Goal: Leave review/rating

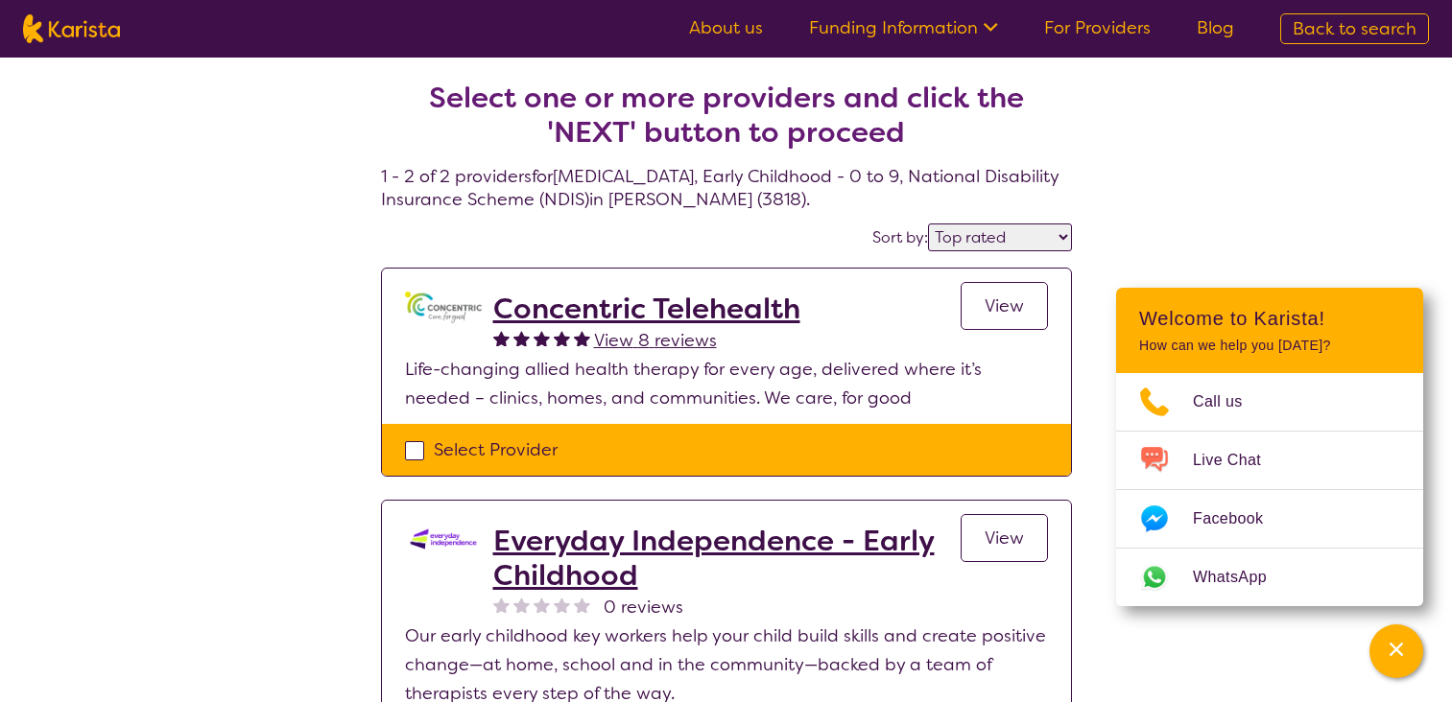
select select "by_score"
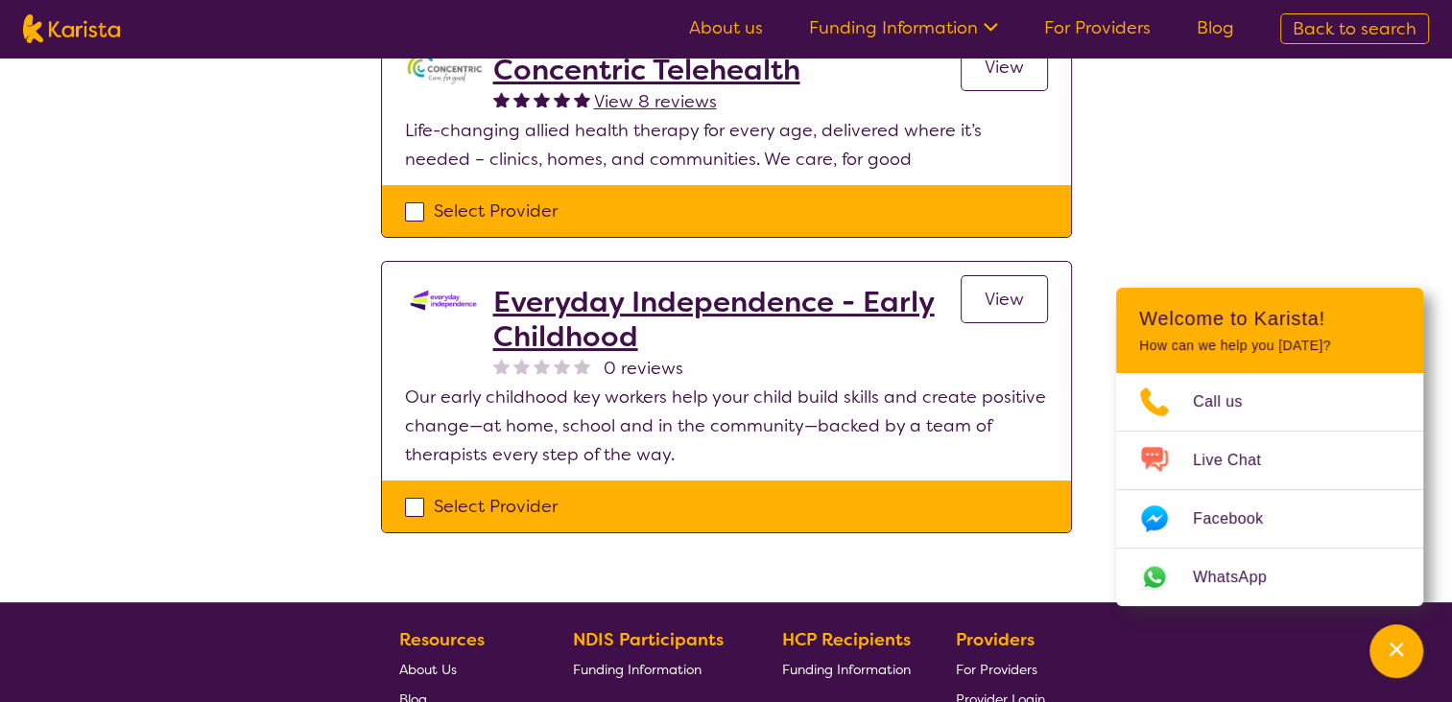
scroll to position [238, 0]
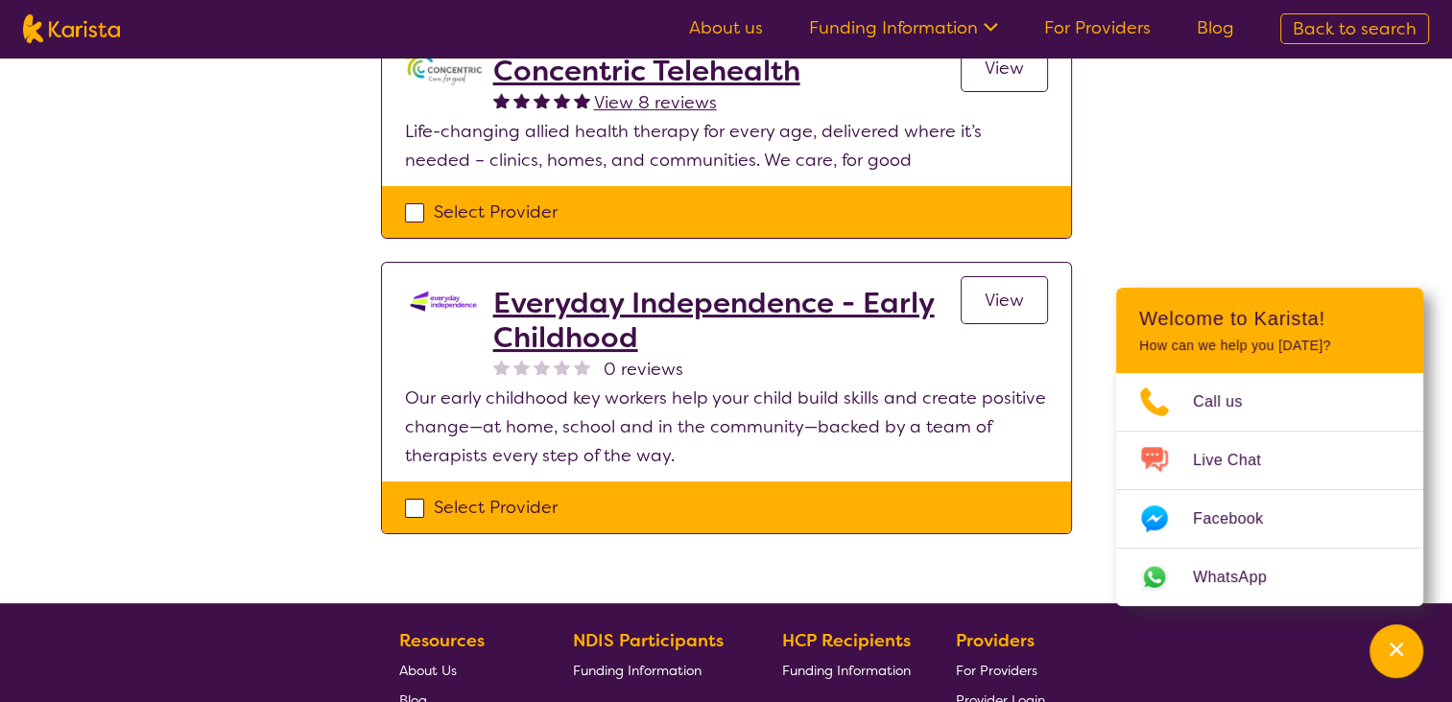
click at [987, 304] on span "View" at bounding box center [1003, 300] width 39 height 23
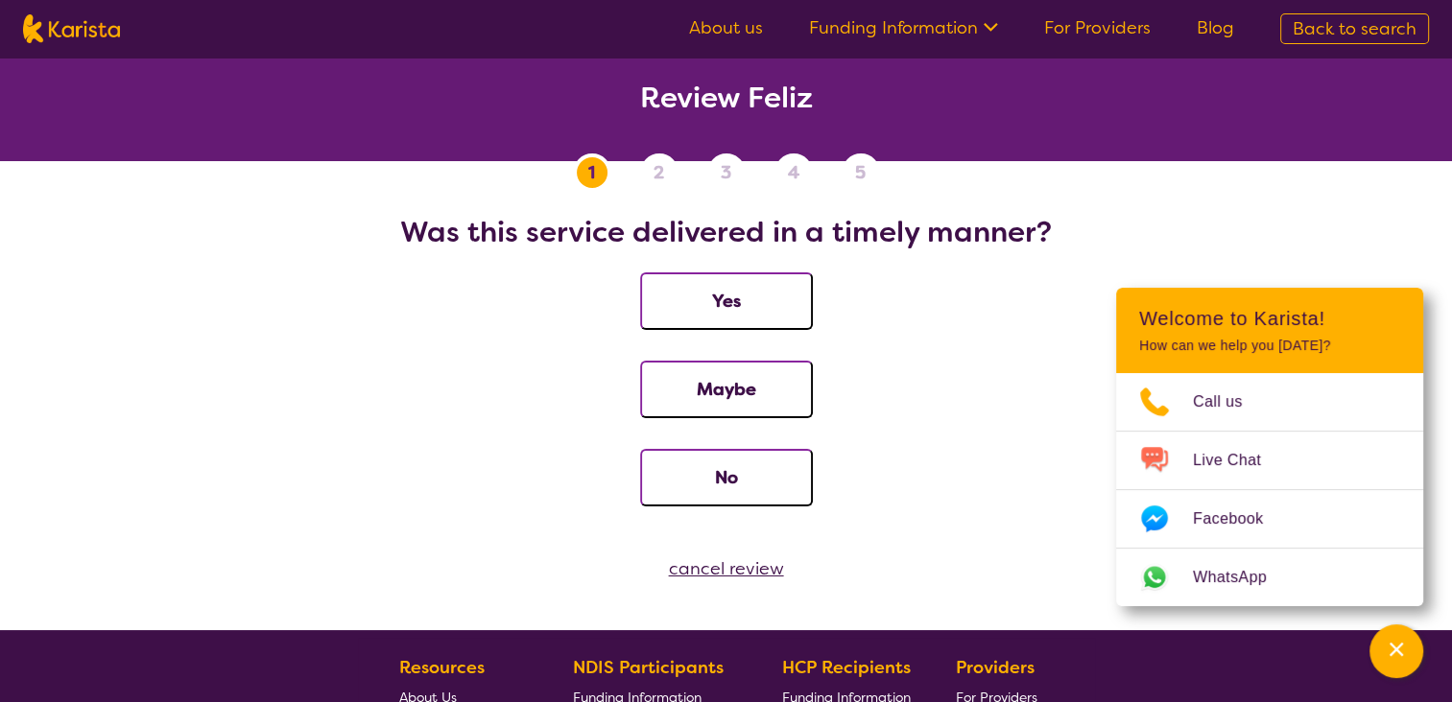
click at [744, 303] on button "Yes" at bounding box center [726, 301] width 173 height 58
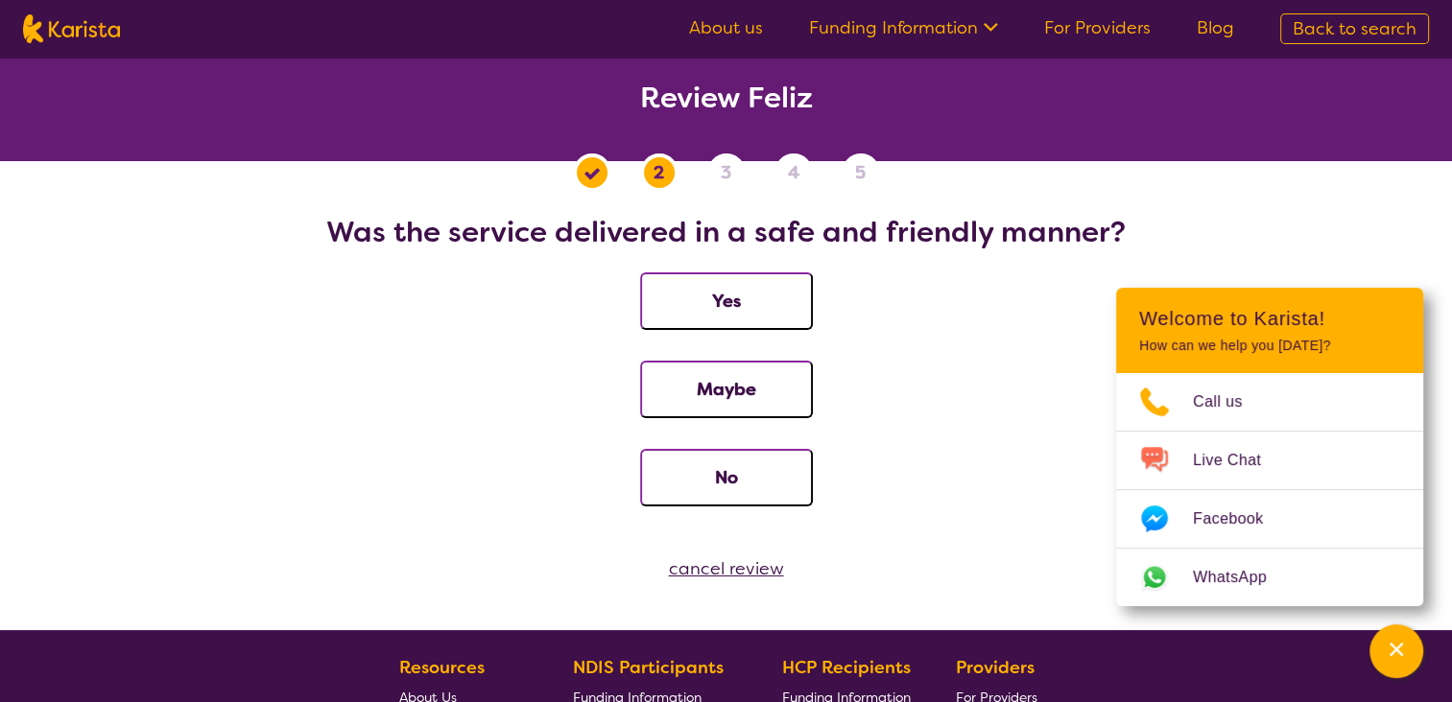
click at [744, 303] on button "Yes" at bounding box center [726, 301] width 173 height 58
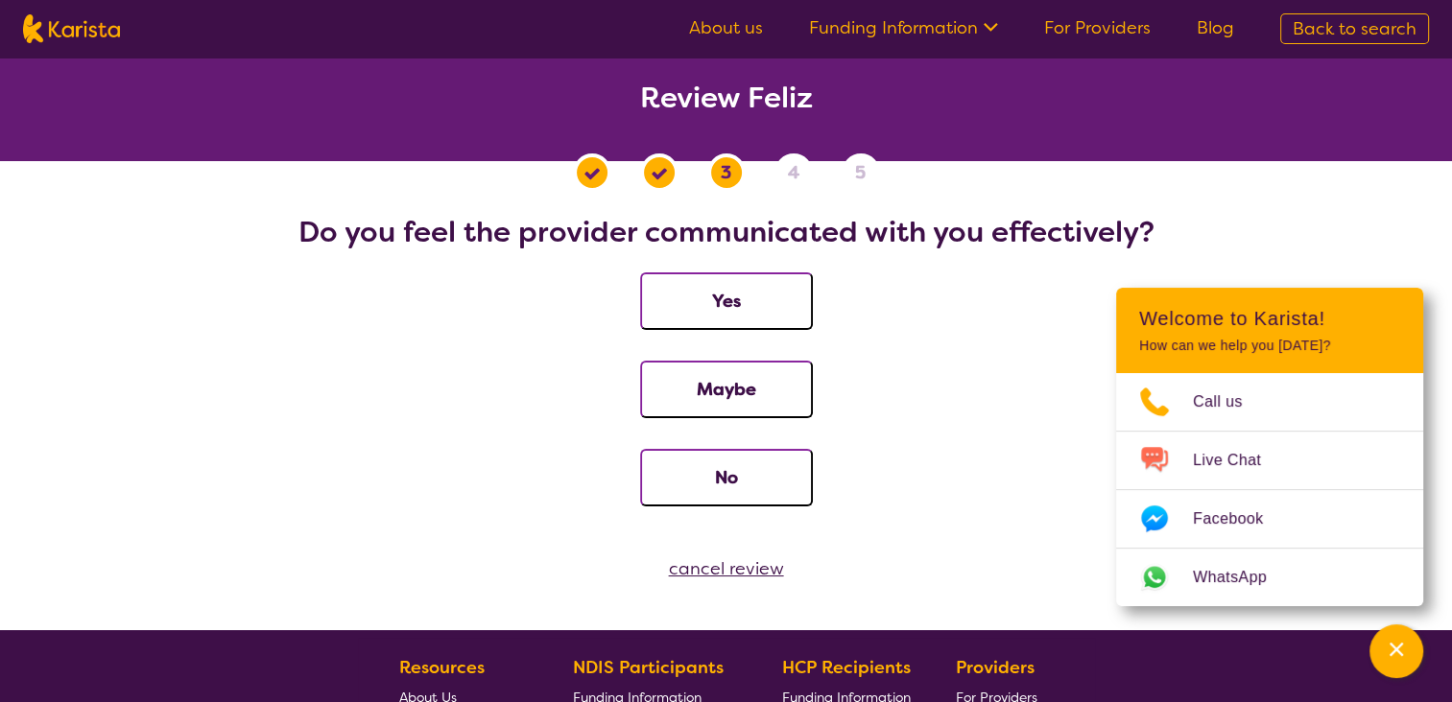
click at [744, 303] on button "Yes" at bounding box center [726, 301] width 173 height 58
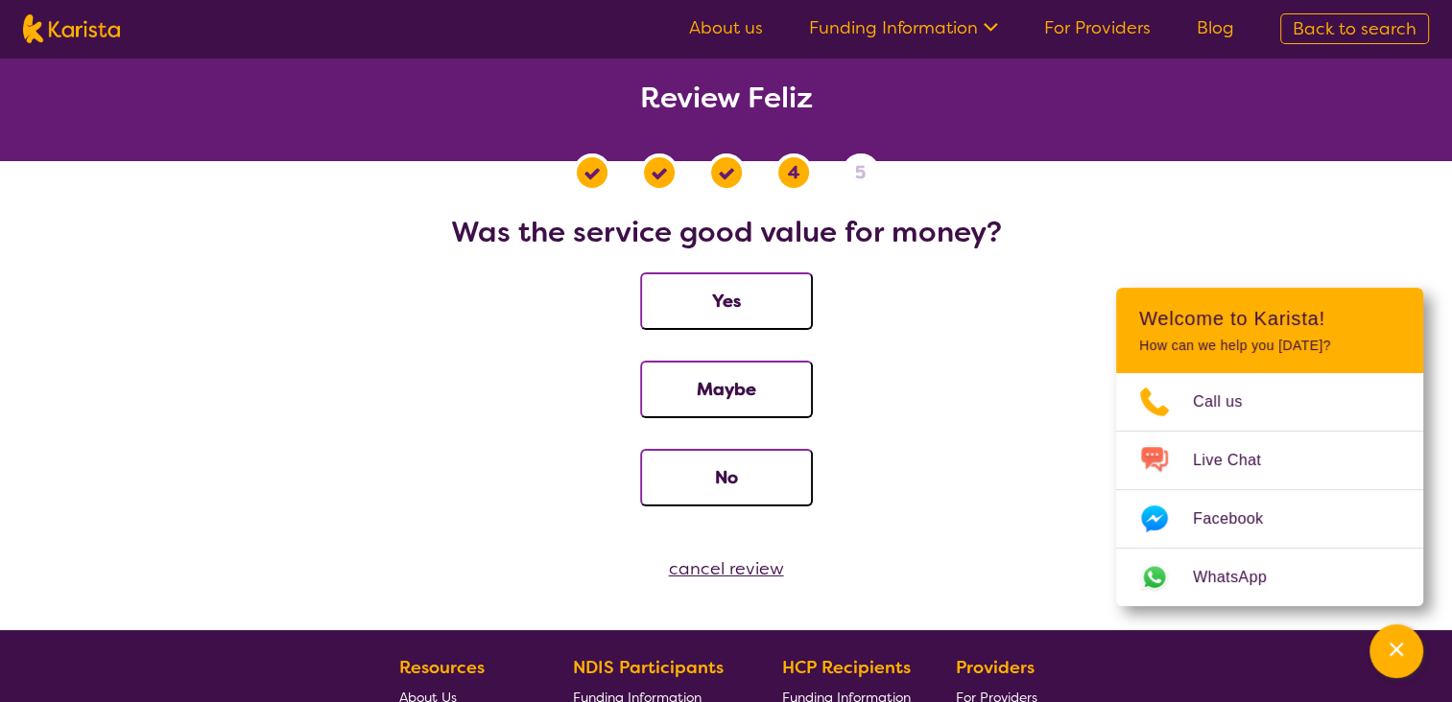
click at [744, 303] on button "Yes" at bounding box center [726, 301] width 173 height 58
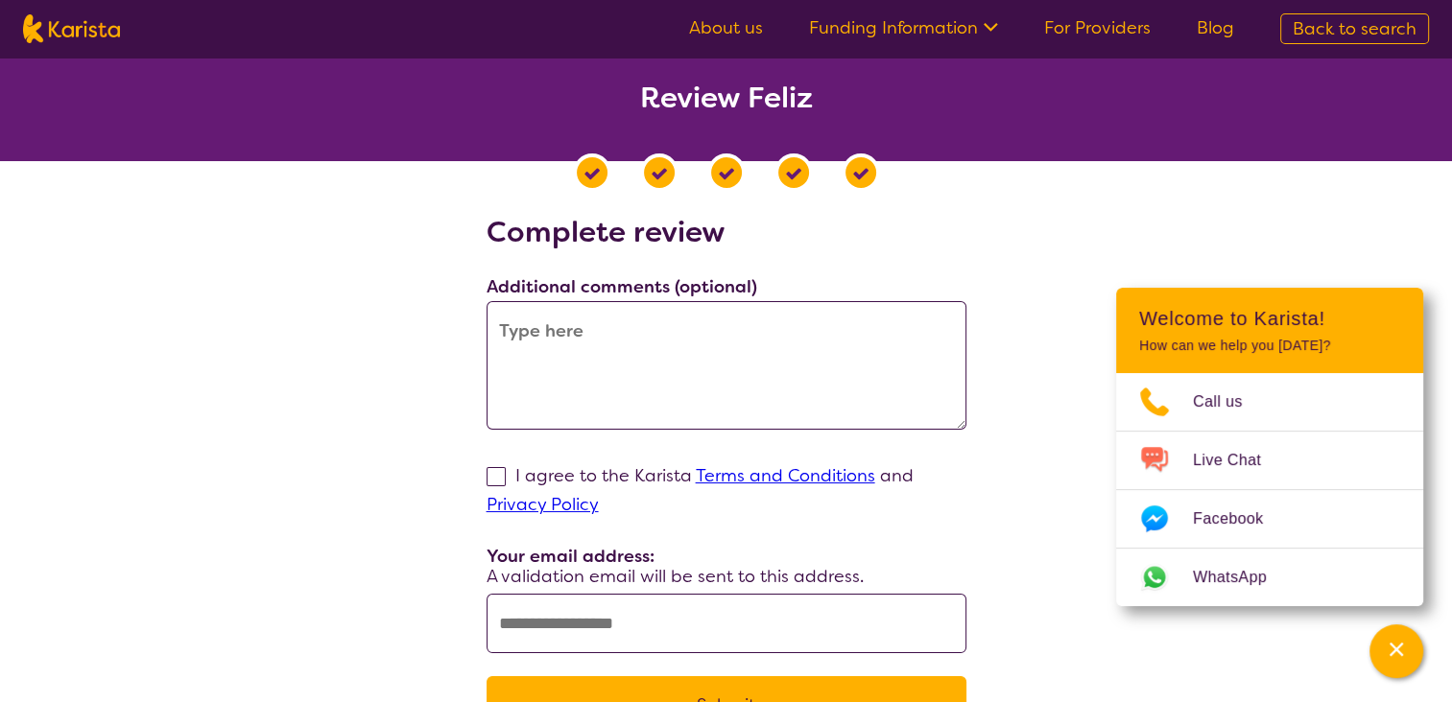
click at [494, 478] on span at bounding box center [495, 476] width 19 height 19
click at [599, 498] on input "I agree to the Karista Terms and Conditions and Privacy Policy" at bounding box center [605, 504] width 12 height 12
checkbox input "true"
drag, startPoint x: 1449, startPoint y: 357, endPoint x: 1463, endPoint y: 376, distance: 24.0
click at [1452, 376] on html "About us Funding Information NDIS - National Disability Insurance Scheme HCP - …" at bounding box center [726, 656] width 1452 height 1312
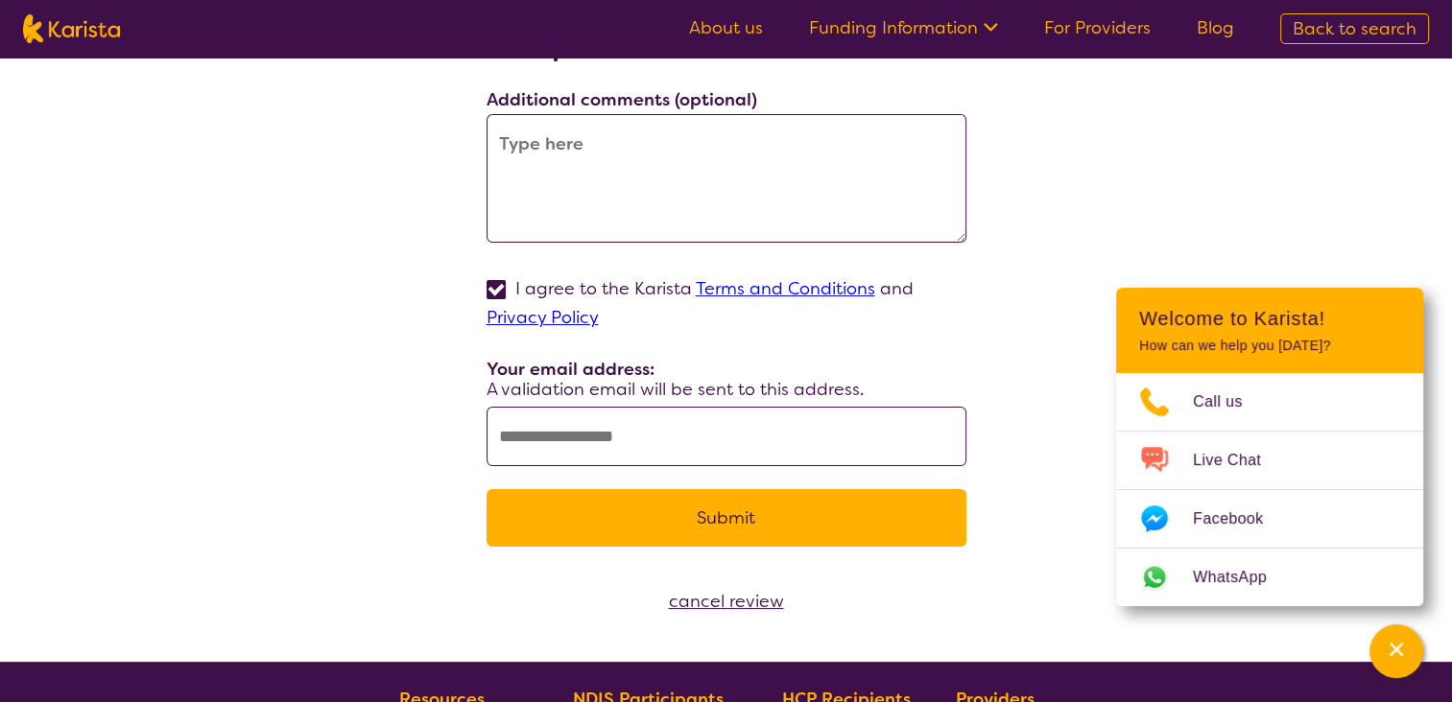
scroll to position [190, 0]
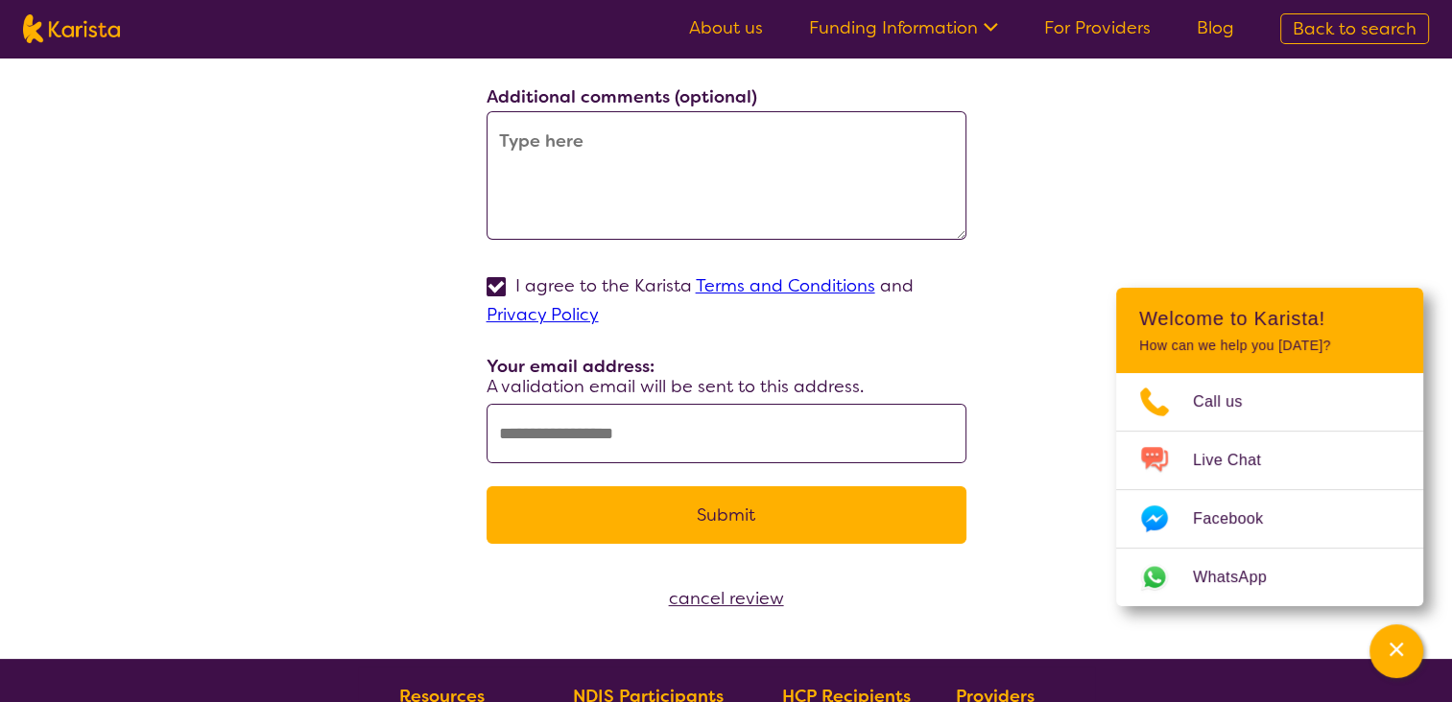
click at [510, 433] on input "text" at bounding box center [726, 433] width 480 height 59
click at [948, 387] on p "A validation email will be sent to this address." at bounding box center [726, 386] width 480 height 23
click at [662, 424] on input "text" at bounding box center [726, 433] width 480 height 59
click at [652, 516] on button "Submit" at bounding box center [726, 515] width 480 height 58
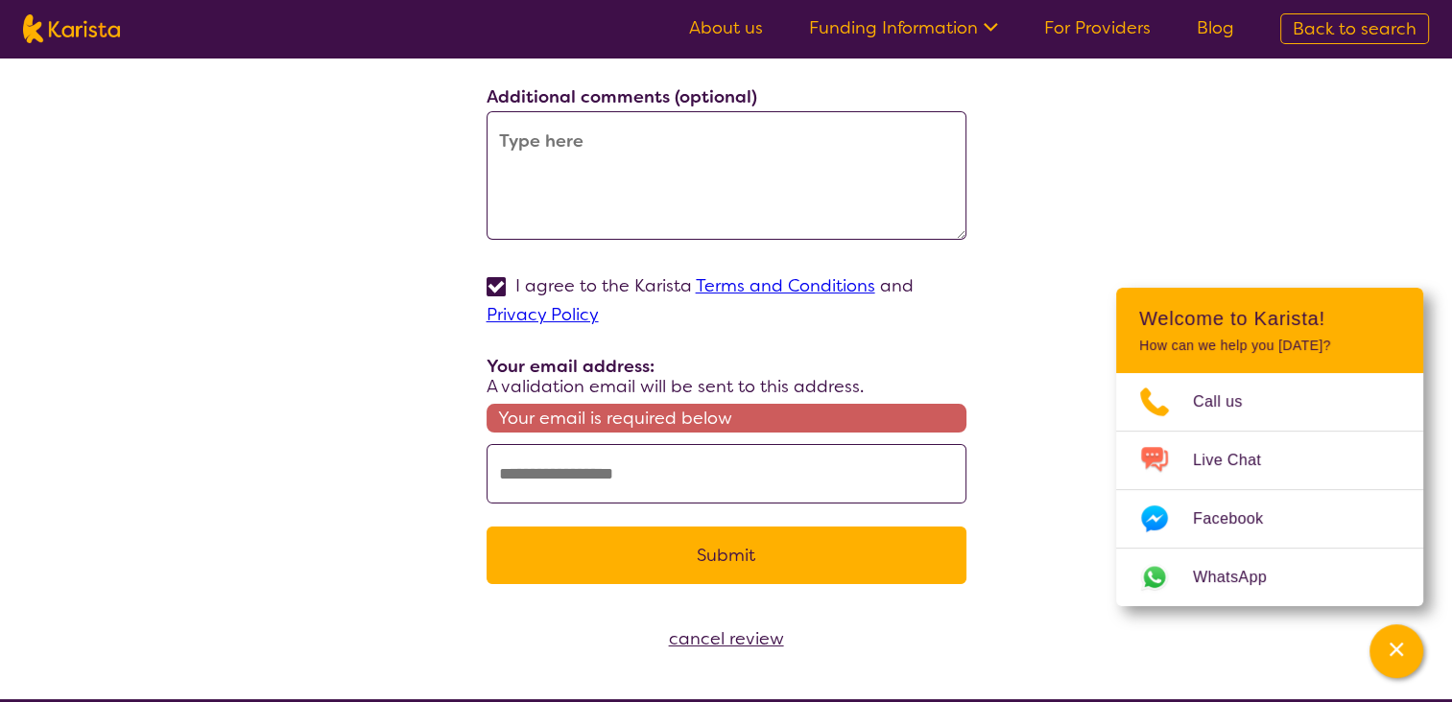
click at [591, 467] on input "text" at bounding box center [726, 473] width 480 height 59
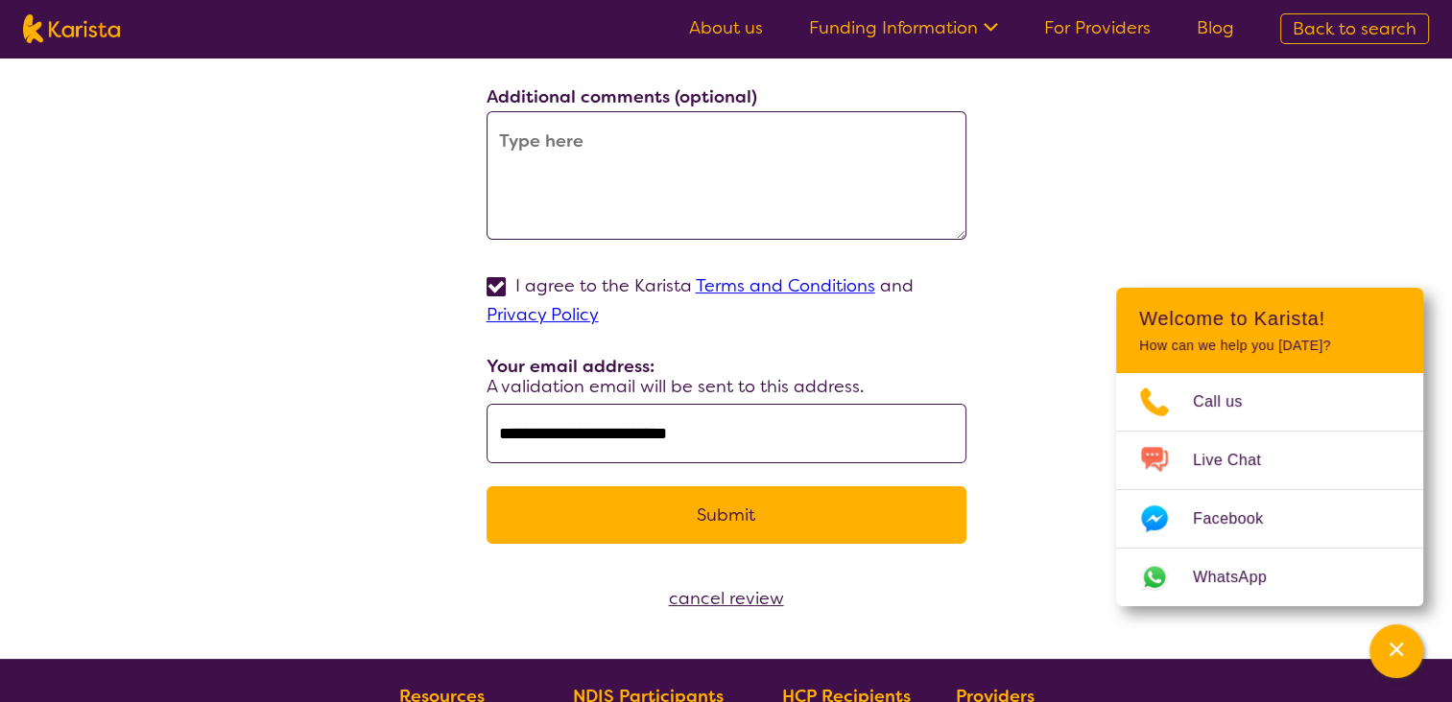
type input "**********"
click at [636, 503] on button "Submit" at bounding box center [726, 515] width 480 height 58
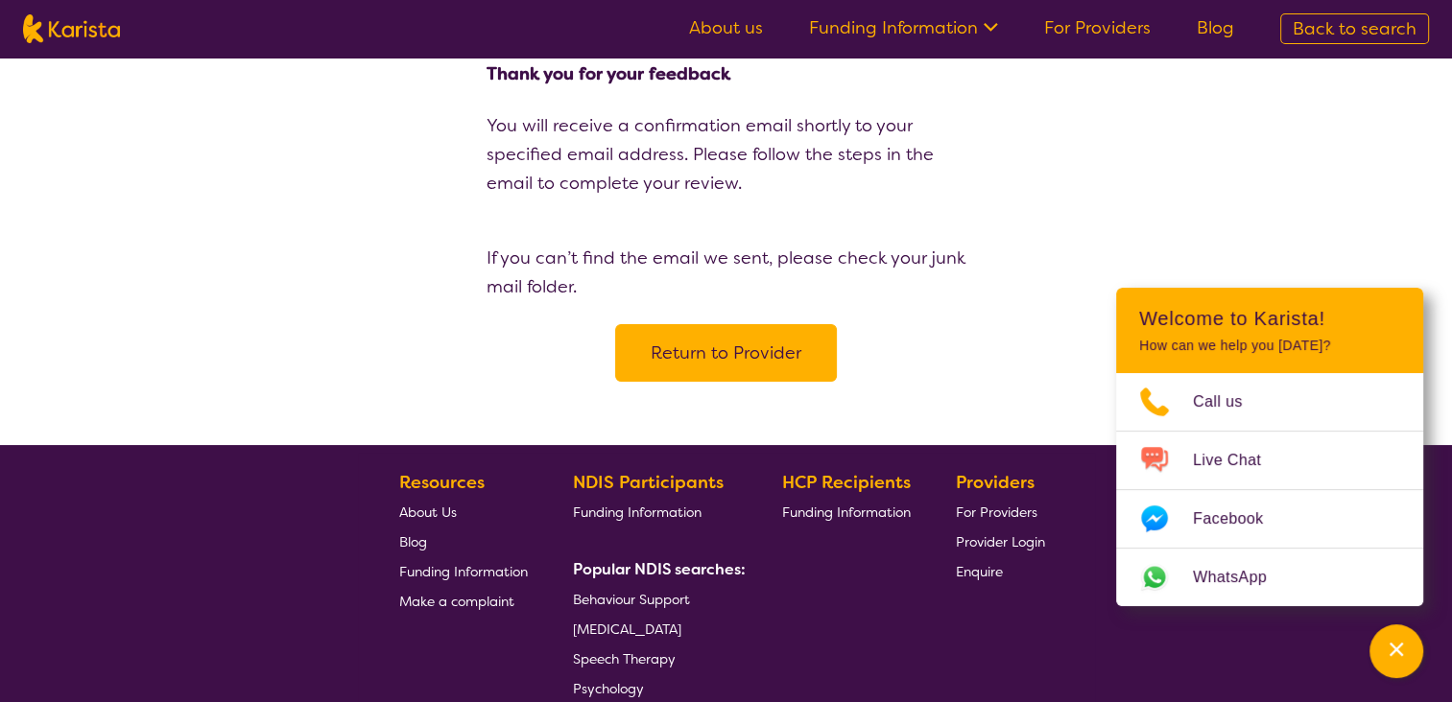
click at [714, 365] on button "Return to Provider" at bounding box center [726, 353] width 222 height 58
